Goal: Task Accomplishment & Management: Manage account settings

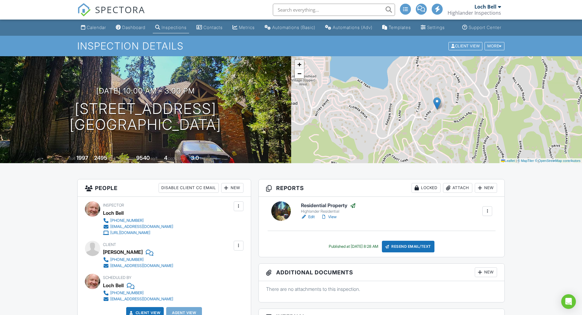
click at [298, 68] on span "+" at bounding box center [299, 65] width 4 height 8
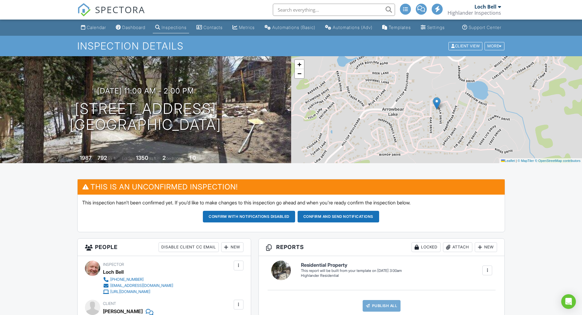
click at [295, 222] on button "Confirm and send notifications" at bounding box center [249, 217] width 92 height 12
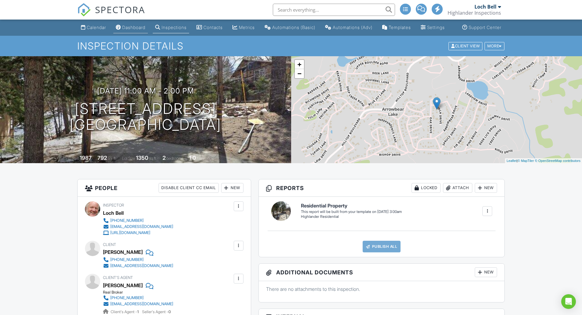
click at [125, 30] on div "Dashboard" at bounding box center [133, 27] width 23 height 5
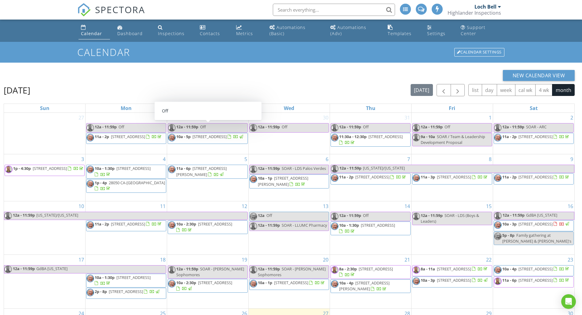
scroll to position [88, 0]
